Goal: Task Accomplishment & Management: Use online tool/utility

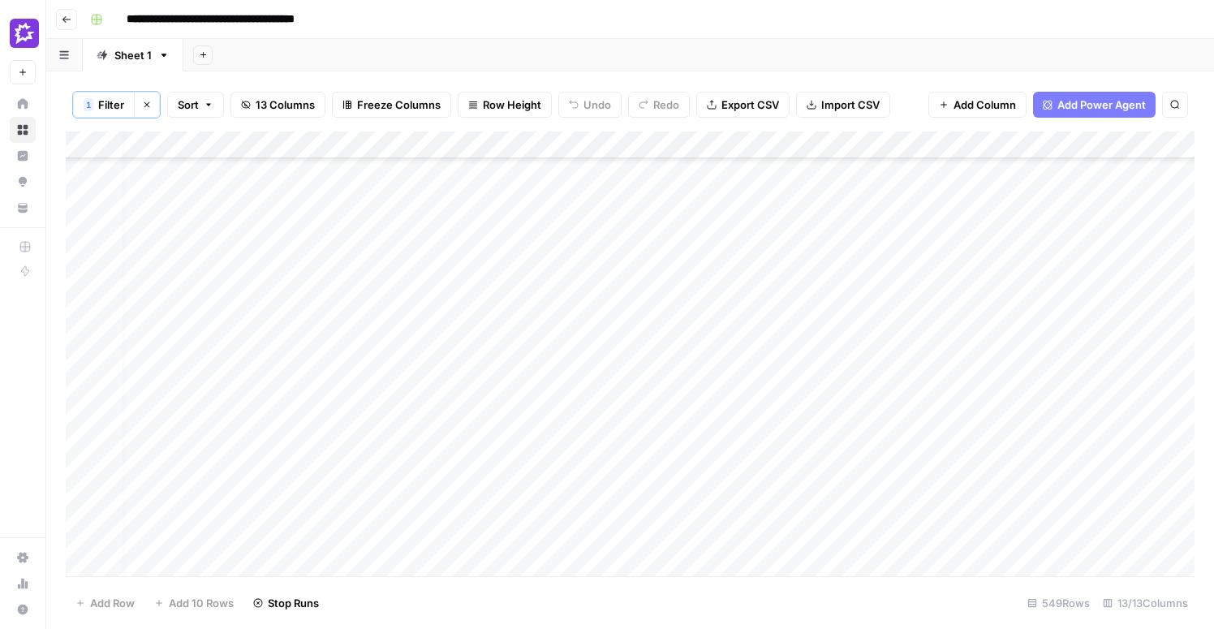
scroll to position [14726, 12]
click at [609, 35] on header "**********" at bounding box center [630, 19] width 1168 height 39
click at [875, 147] on div "Add Column" at bounding box center [630, 353] width 1129 height 445
click at [820, 300] on span "Remove Column" at bounding box center [843, 304] width 142 height 16
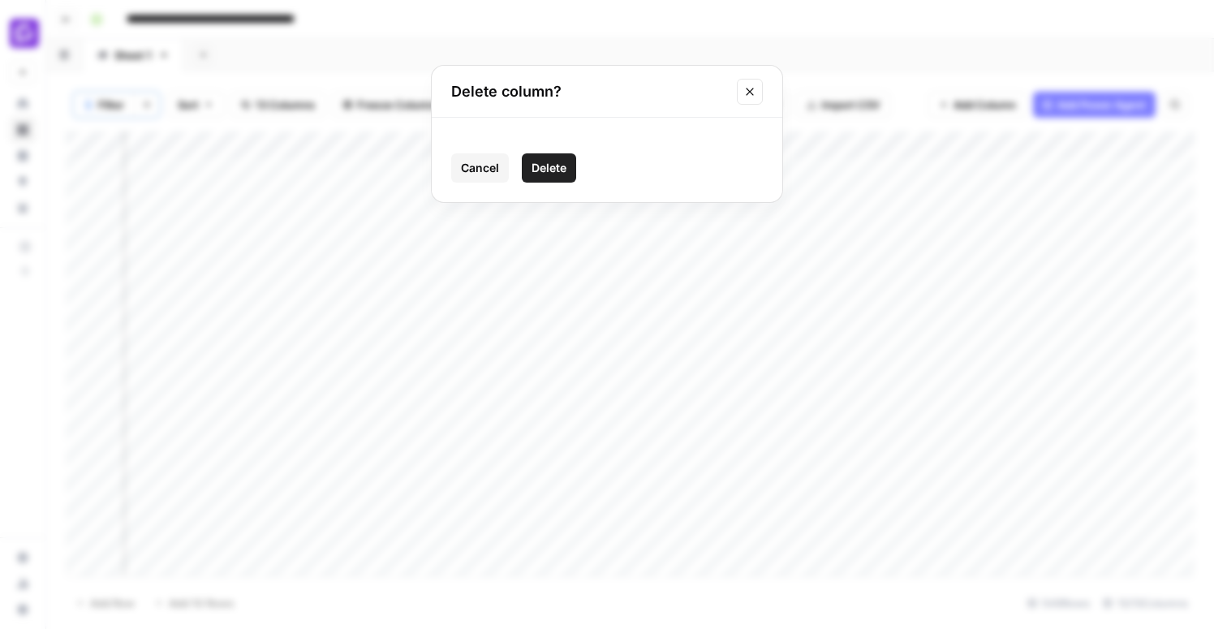
click at [541, 163] on span "Delete" at bounding box center [548, 168] width 35 height 16
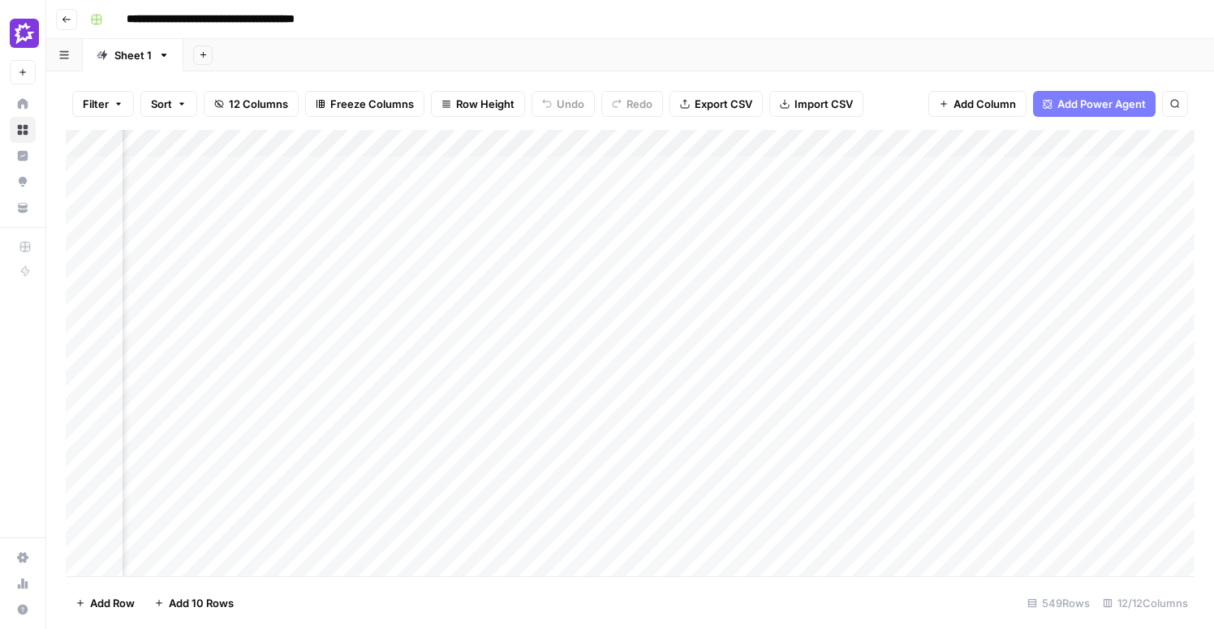
scroll to position [0, 0]
click at [576, 147] on div "Add Column" at bounding box center [630, 353] width 1129 height 446
click at [600, 186] on div "Add Column" at bounding box center [630, 353] width 1129 height 446
click at [570, 167] on div "Add Column" at bounding box center [630, 353] width 1129 height 446
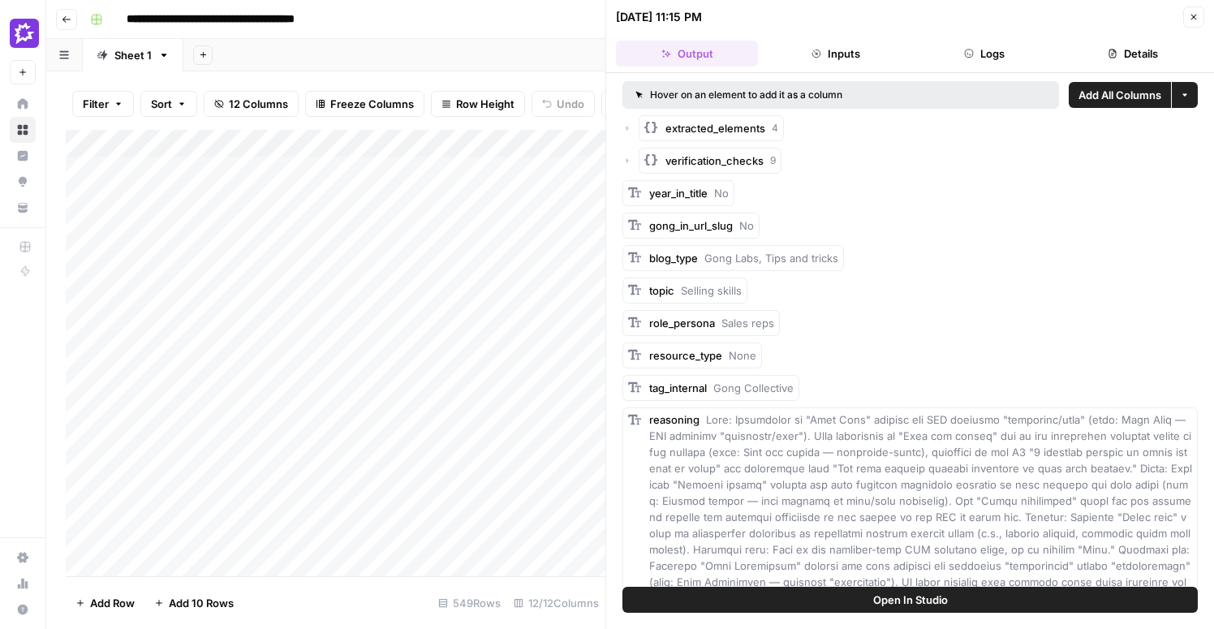
click at [626, 127] on icon "button" at bounding box center [627, 128] width 2 height 5
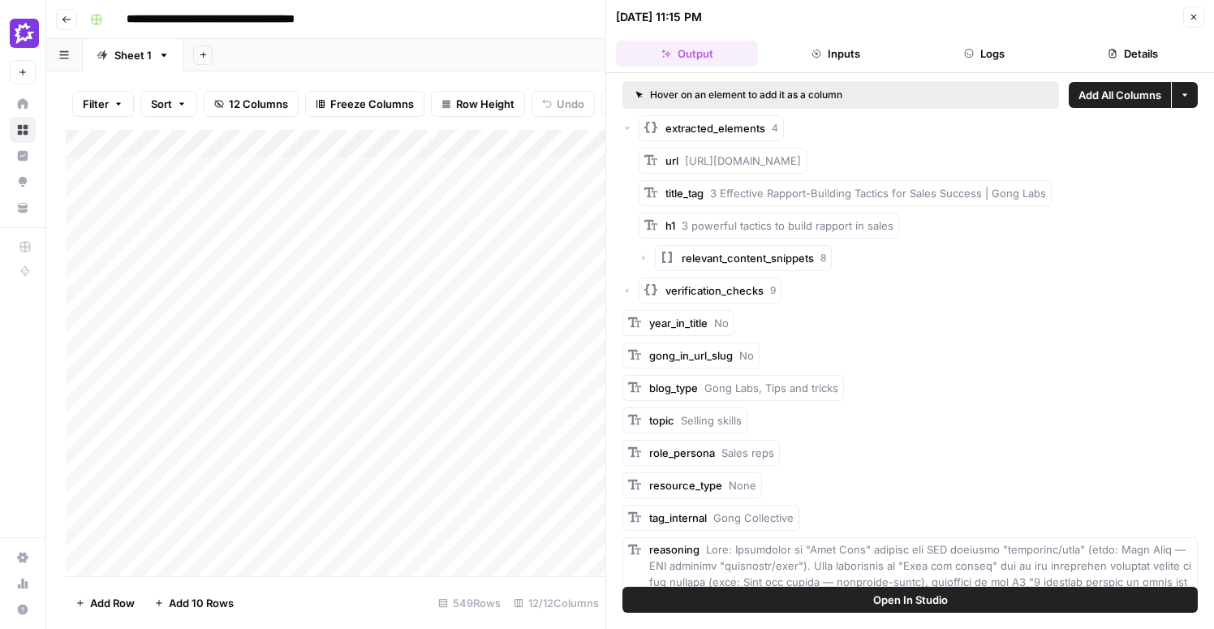
click at [626, 127] on icon "button" at bounding box center [627, 128] width 5 height 2
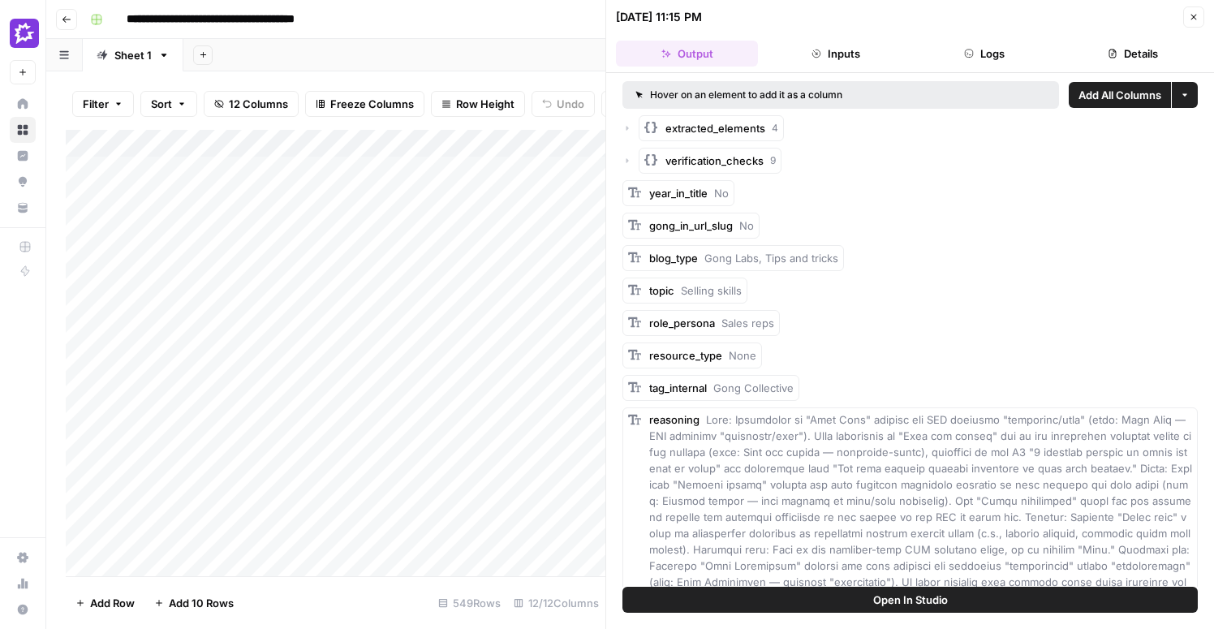
click at [630, 161] on icon "button" at bounding box center [627, 161] width 10 height 10
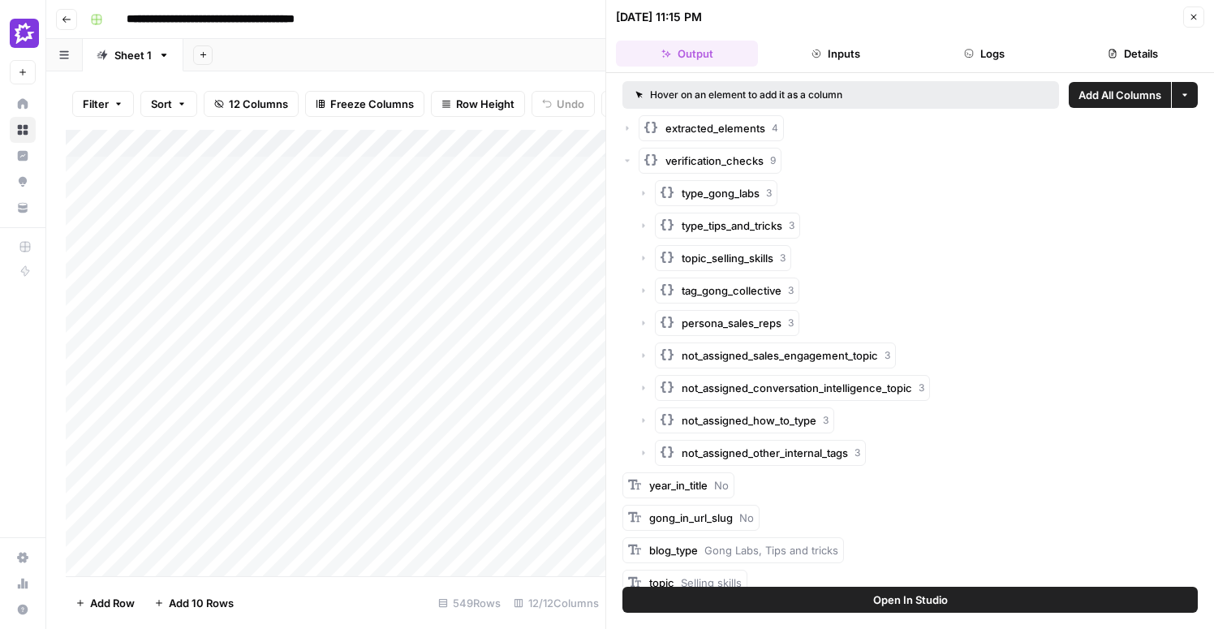
click at [630, 161] on icon "button" at bounding box center [627, 161] width 10 height 10
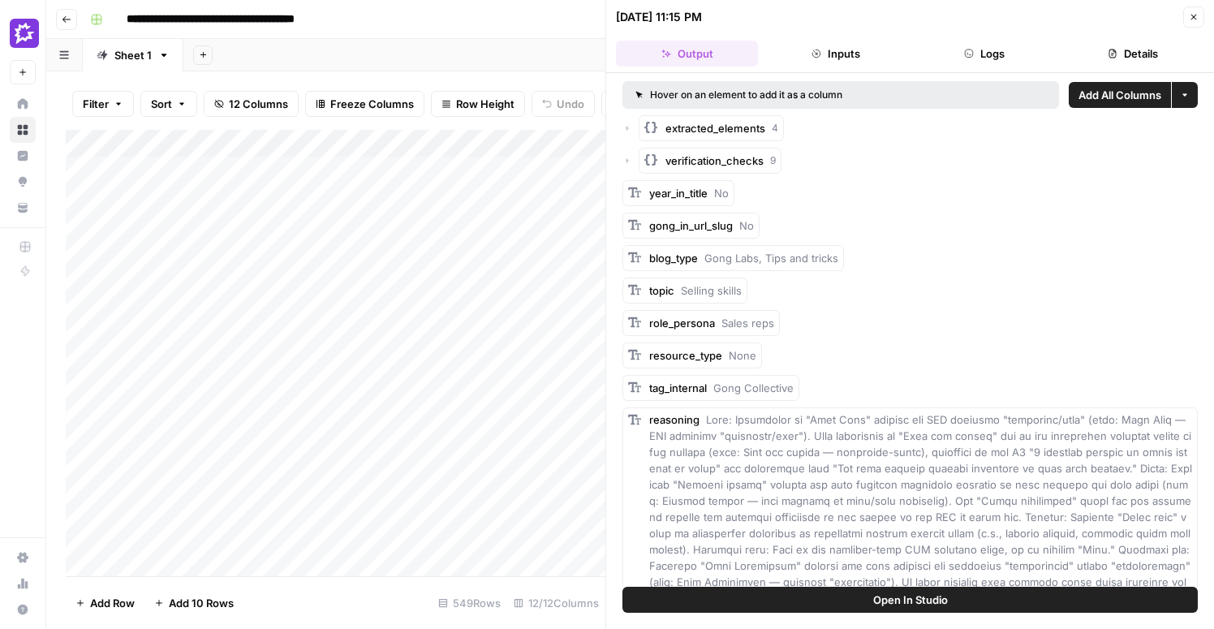
click at [1195, 19] on icon "button" at bounding box center [1194, 18] width 6 height 6
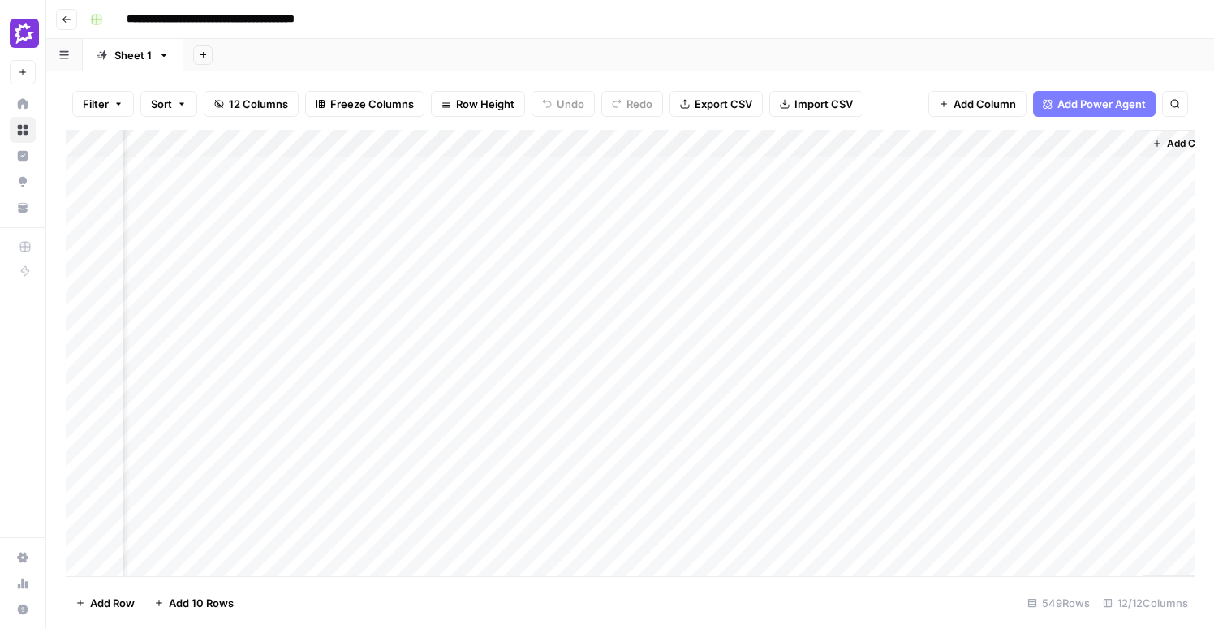
scroll to position [0, 1083]
click at [742, 104] on span "Export CSV" at bounding box center [724, 104] width 58 height 16
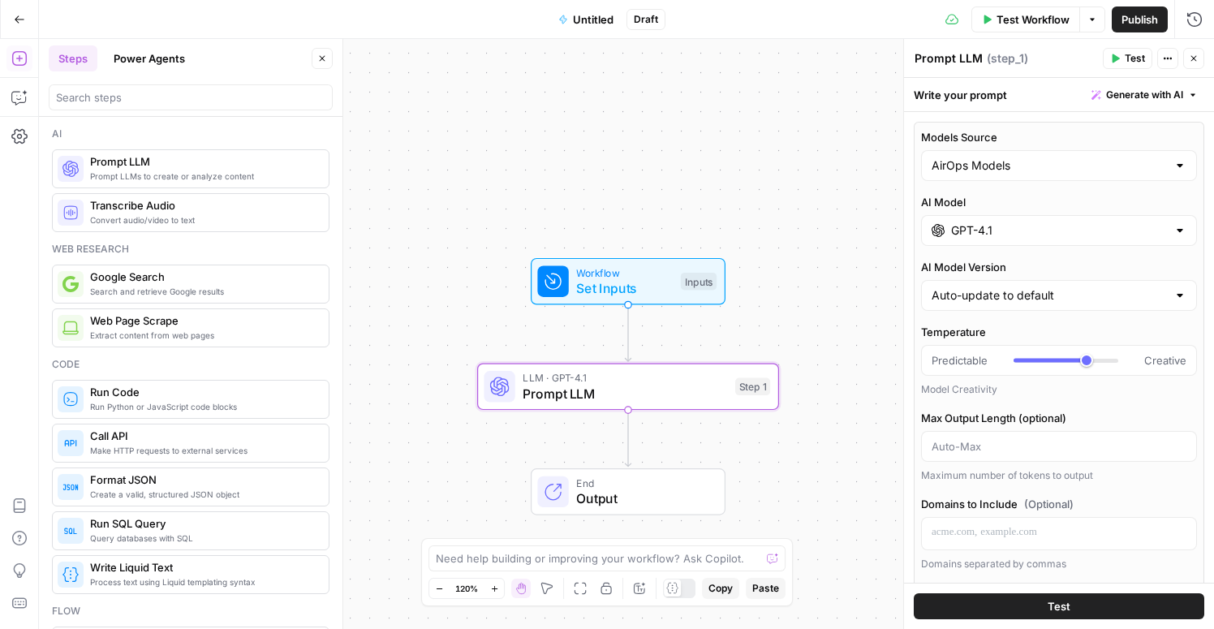
scroll to position [9, 0]
